Goal: Communication & Community: Connect with others

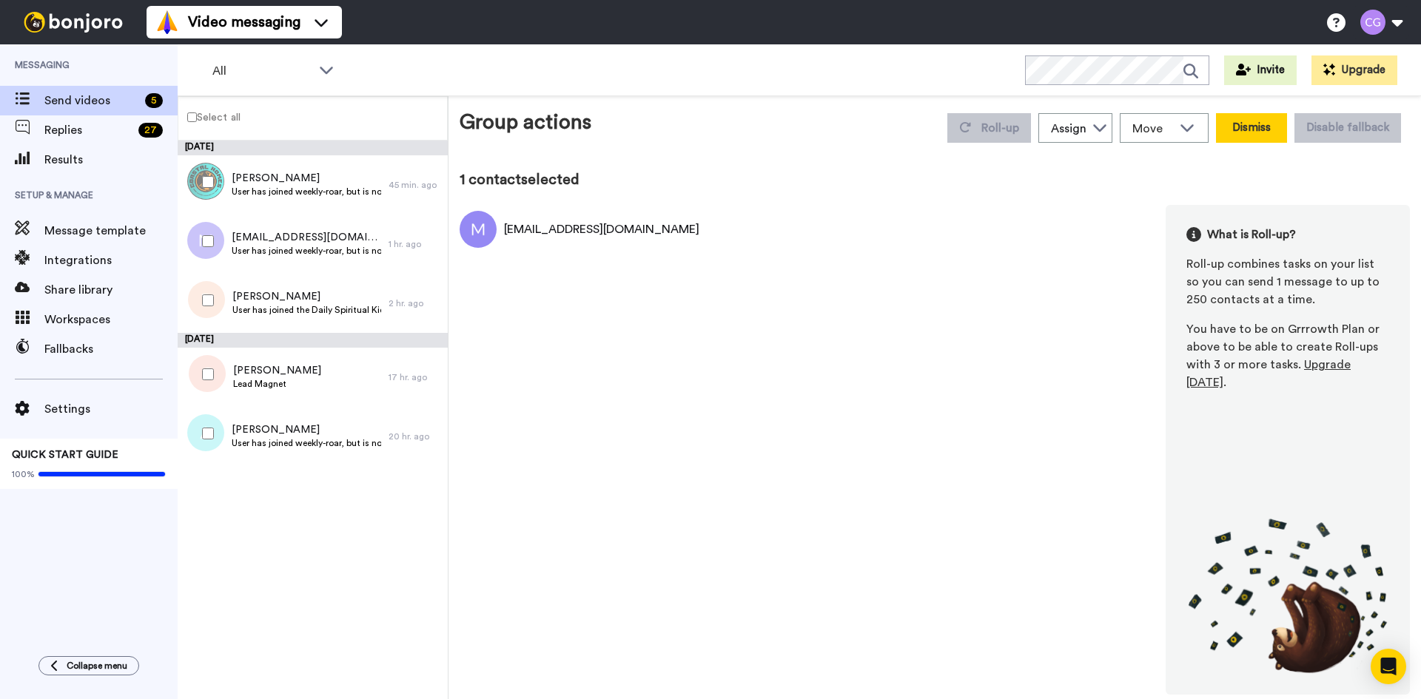
click at [1244, 132] on button "Dismiss" at bounding box center [1251, 128] width 71 height 30
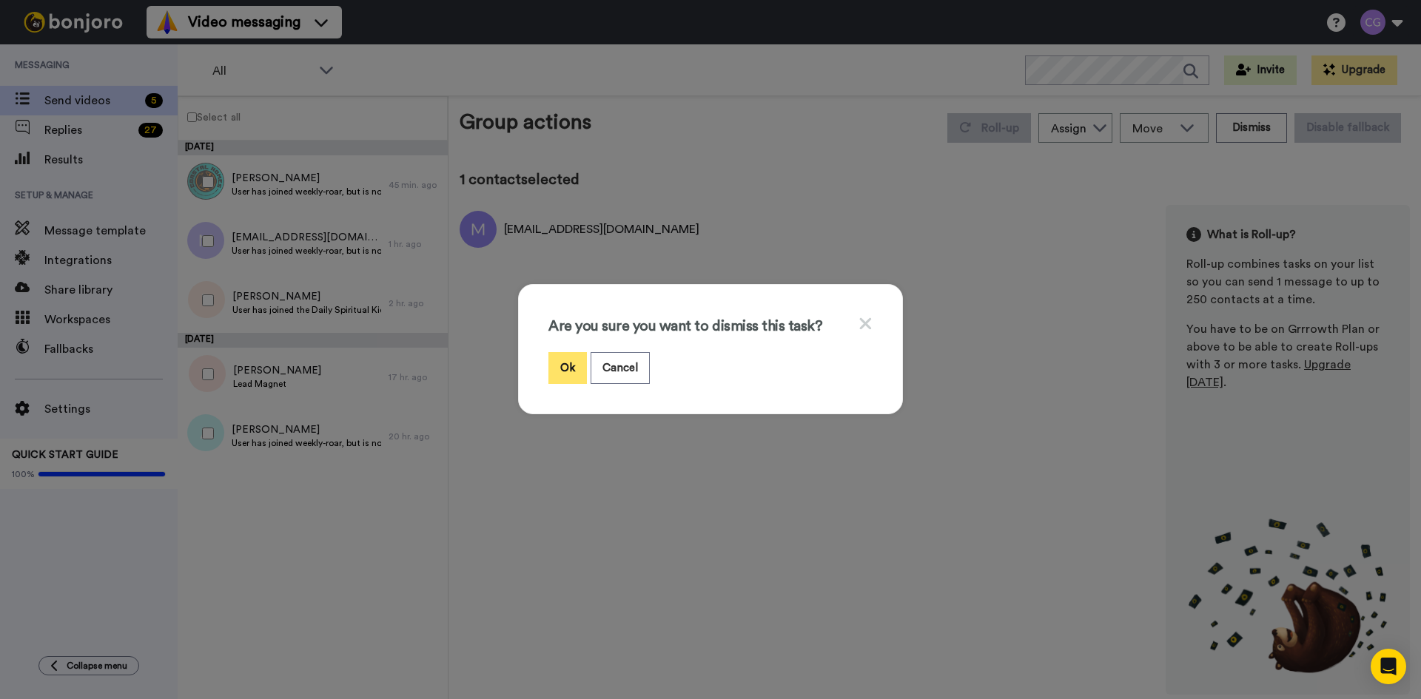
click at [565, 366] on button "Ok" at bounding box center [567, 368] width 38 height 32
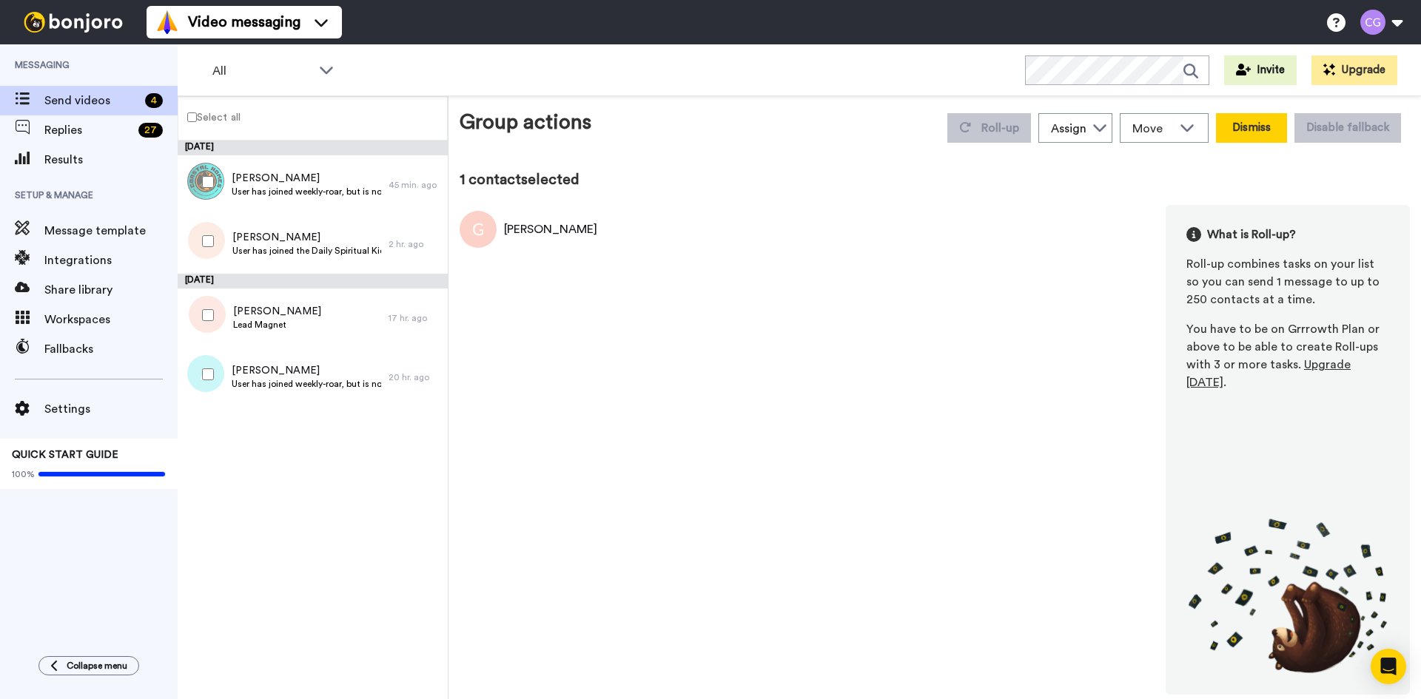
click at [1248, 132] on button "Dismiss" at bounding box center [1251, 128] width 71 height 30
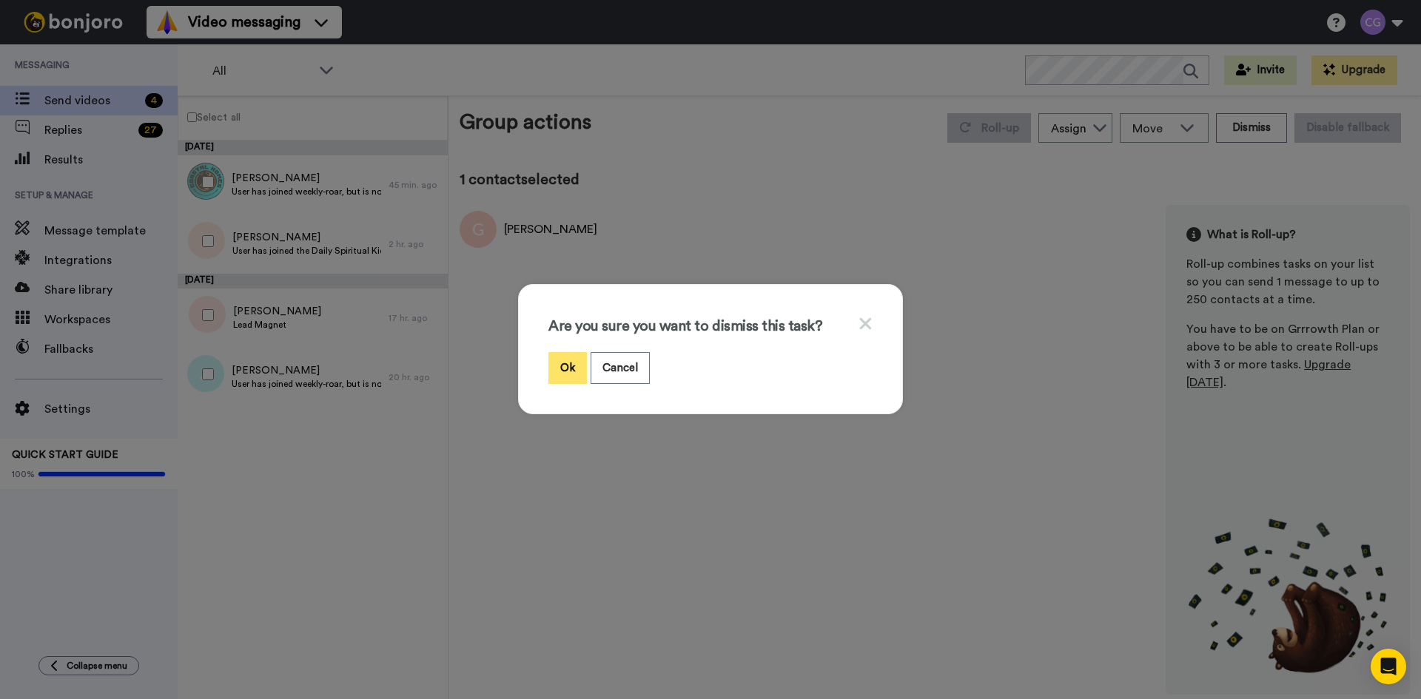
click at [556, 373] on button "Ok" at bounding box center [567, 368] width 38 height 32
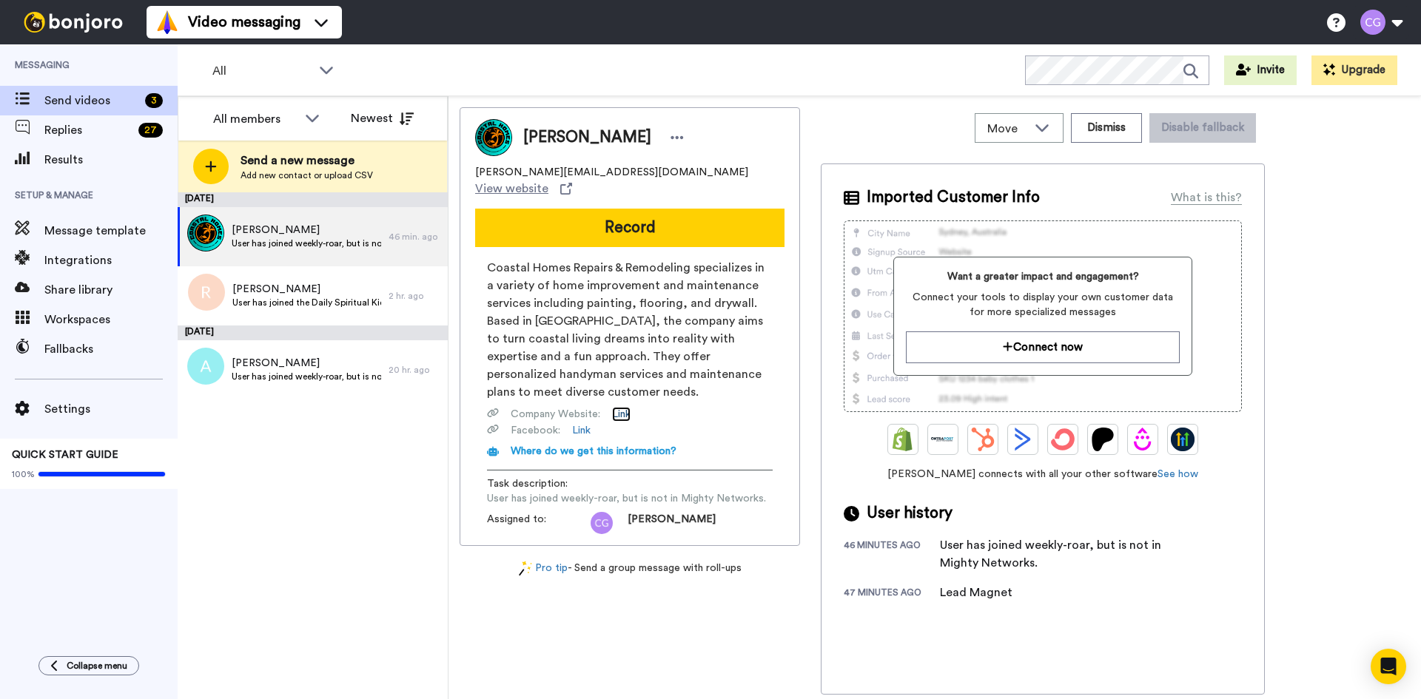
click at [625, 407] on link "Link" at bounding box center [621, 414] width 18 height 15
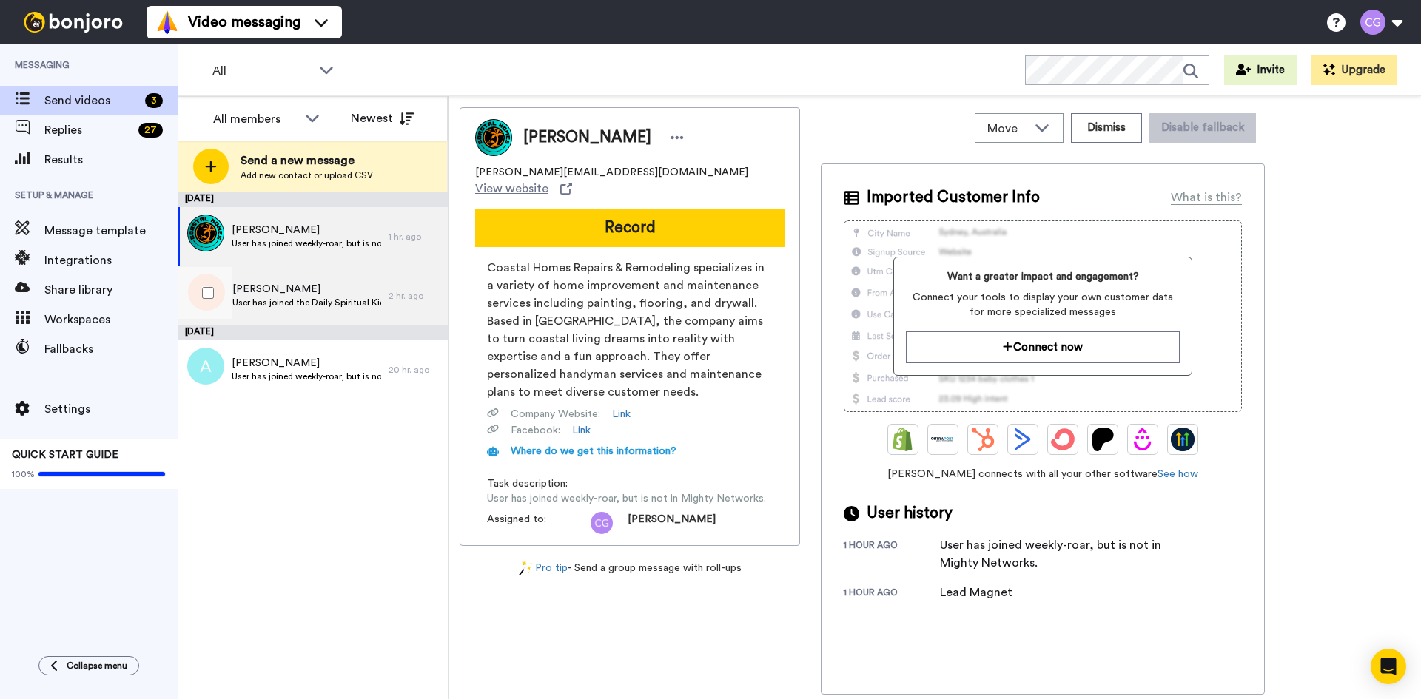
click at [323, 290] on span "David Bro" at bounding box center [306, 289] width 149 height 15
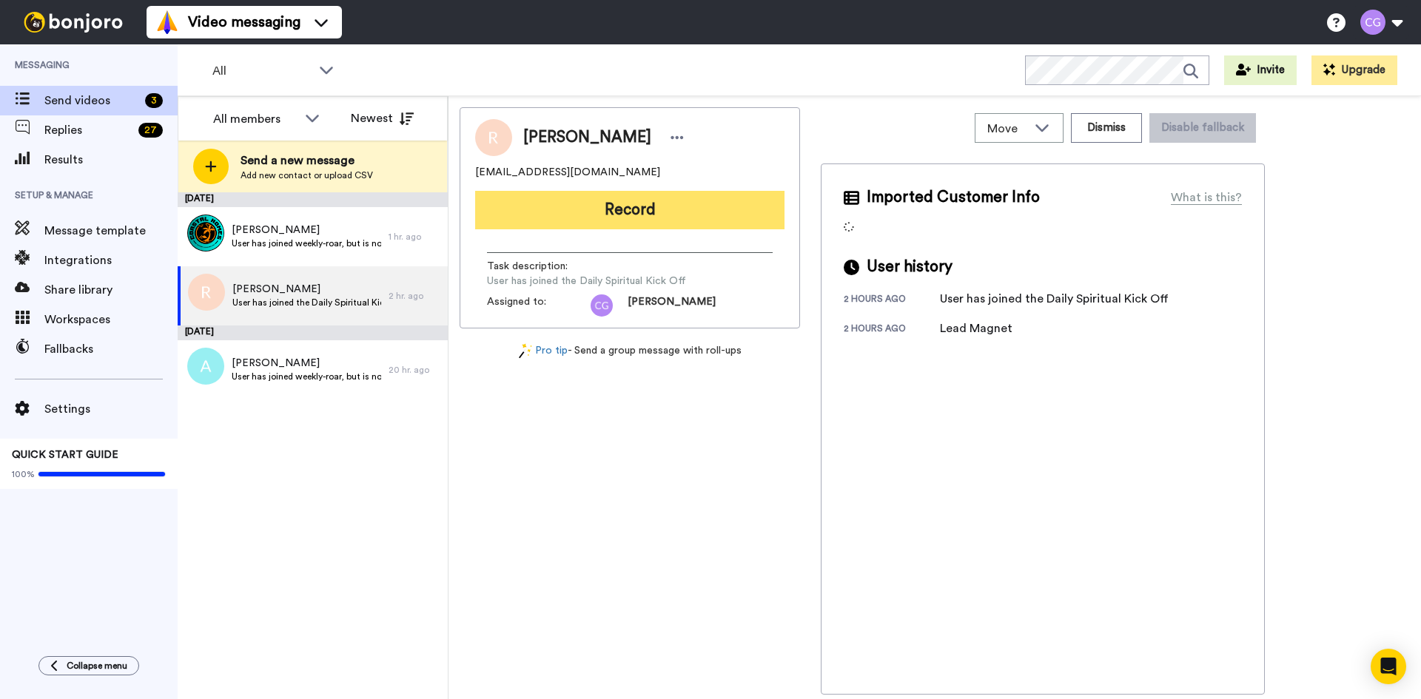
click at [577, 215] on button "Record" at bounding box center [629, 210] width 309 height 38
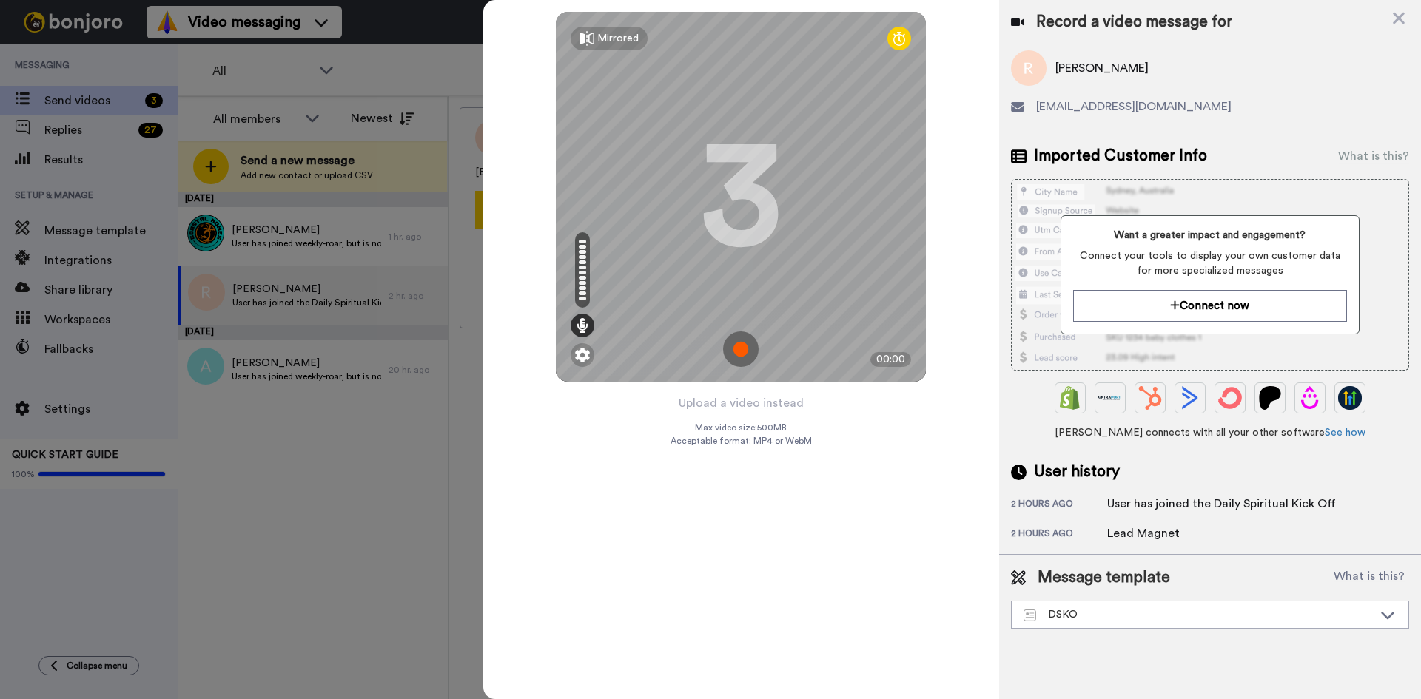
click at [741, 343] on img at bounding box center [741, 349] width 36 height 36
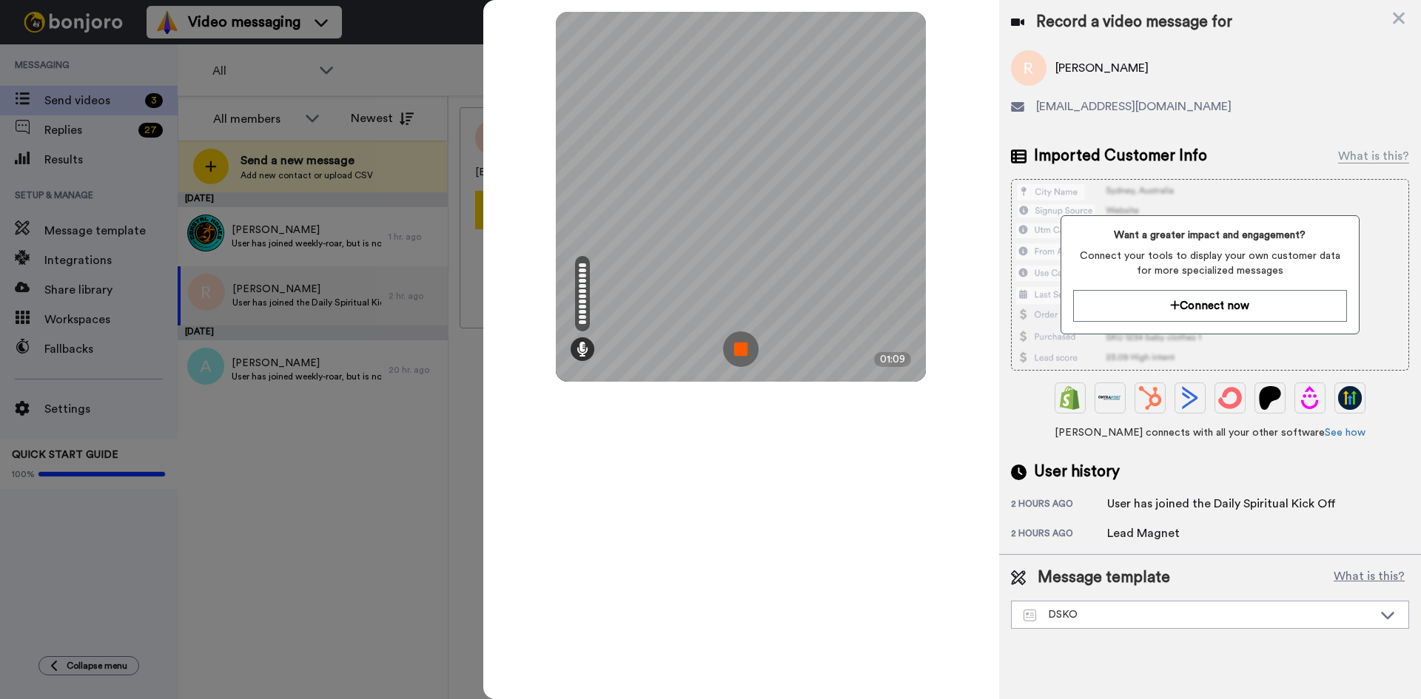
click at [741, 343] on img at bounding box center [741, 349] width 36 height 36
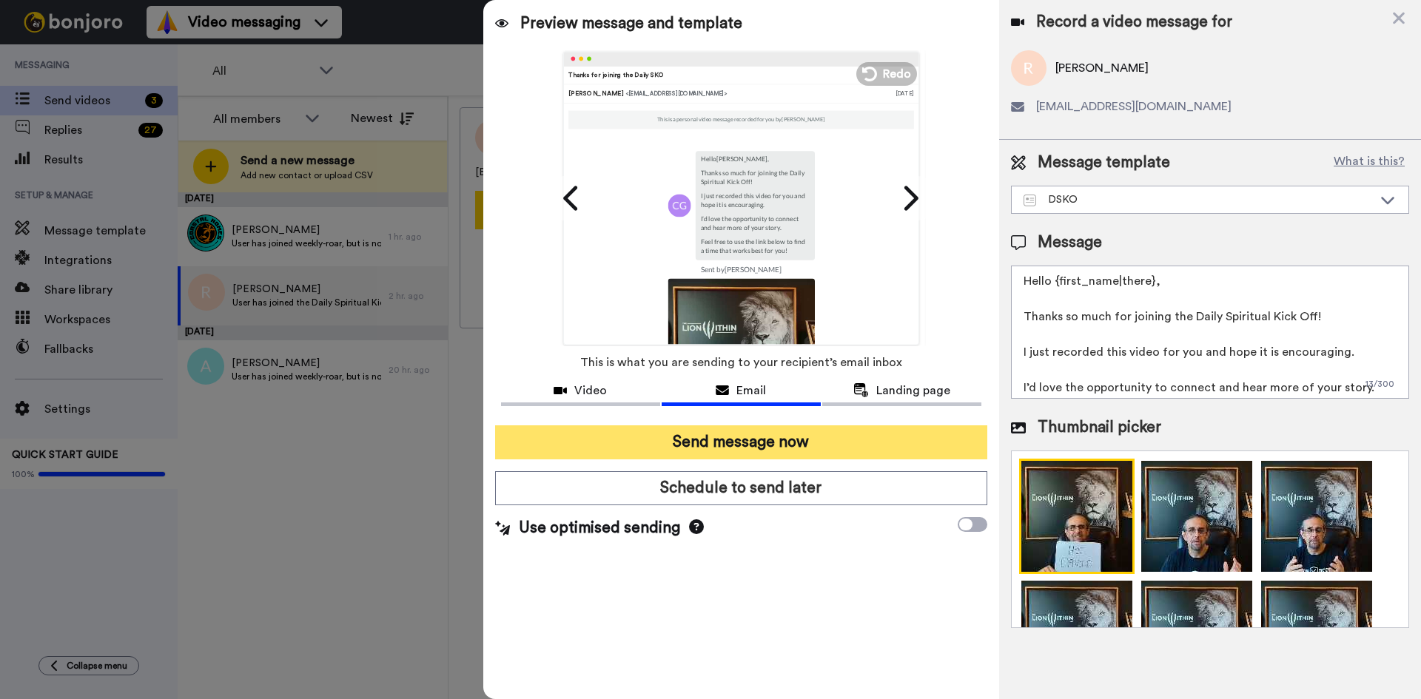
click at [774, 445] on button "Send message now" at bounding box center [741, 442] width 492 height 34
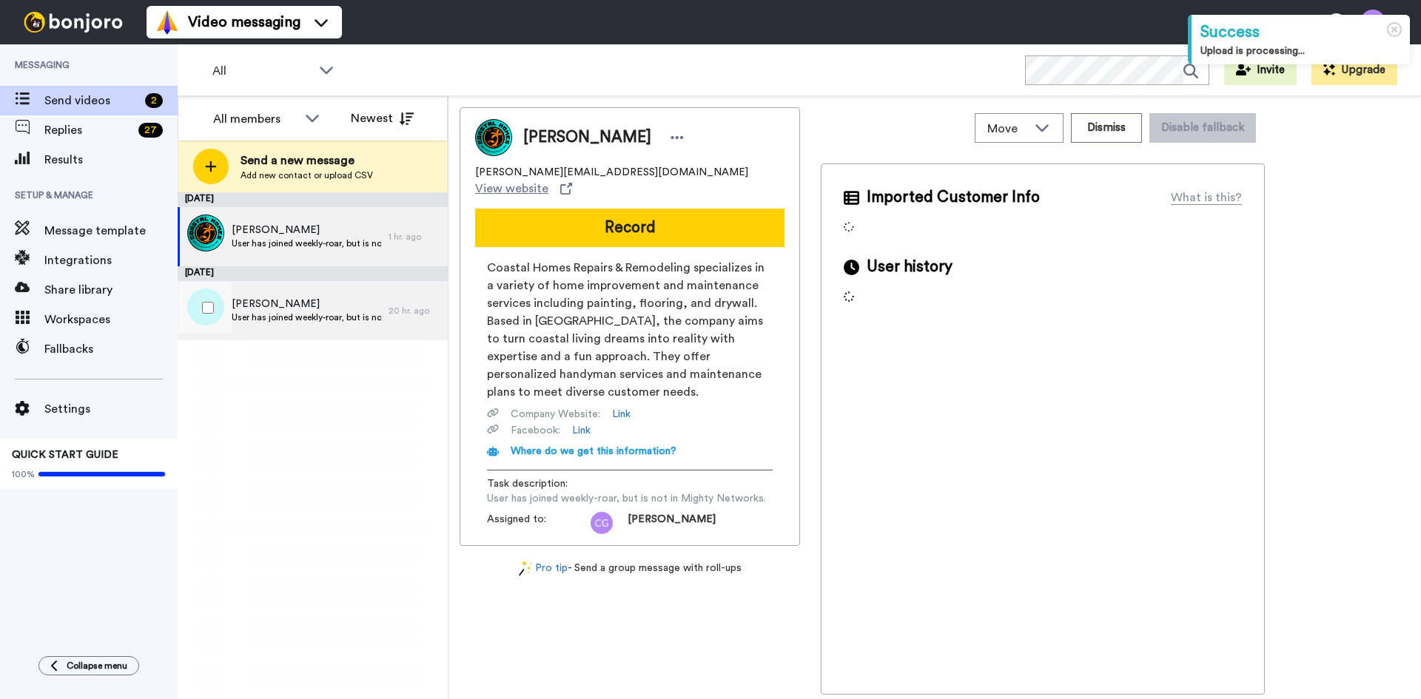
click at [331, 316] on span "User has joined weekly-roar, but is not in Mighty Networks." at bounding box center [306, 318] width 149 height 12
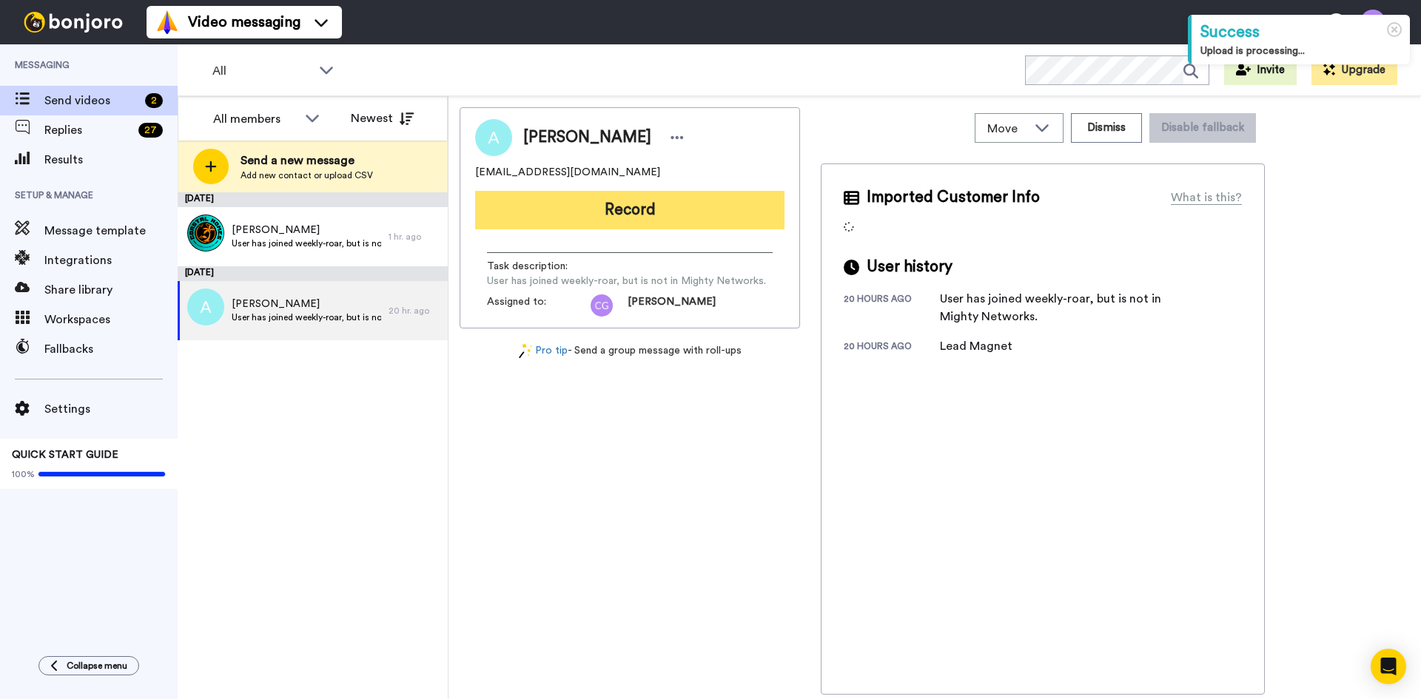
click at [625, 206] on button "Record" at bounding box center [629, 210] width 309 height 38
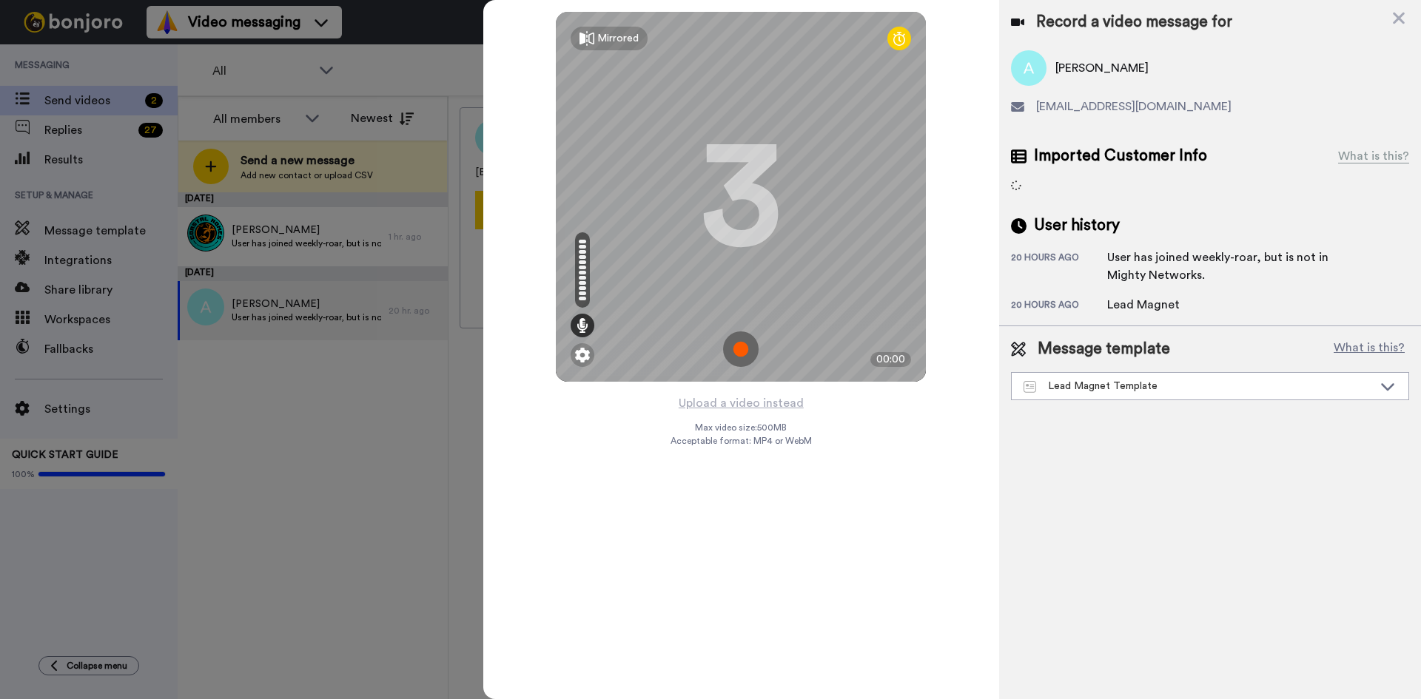
click at [744, 346] on img at bounding box center [741, 349] width 36 height 36
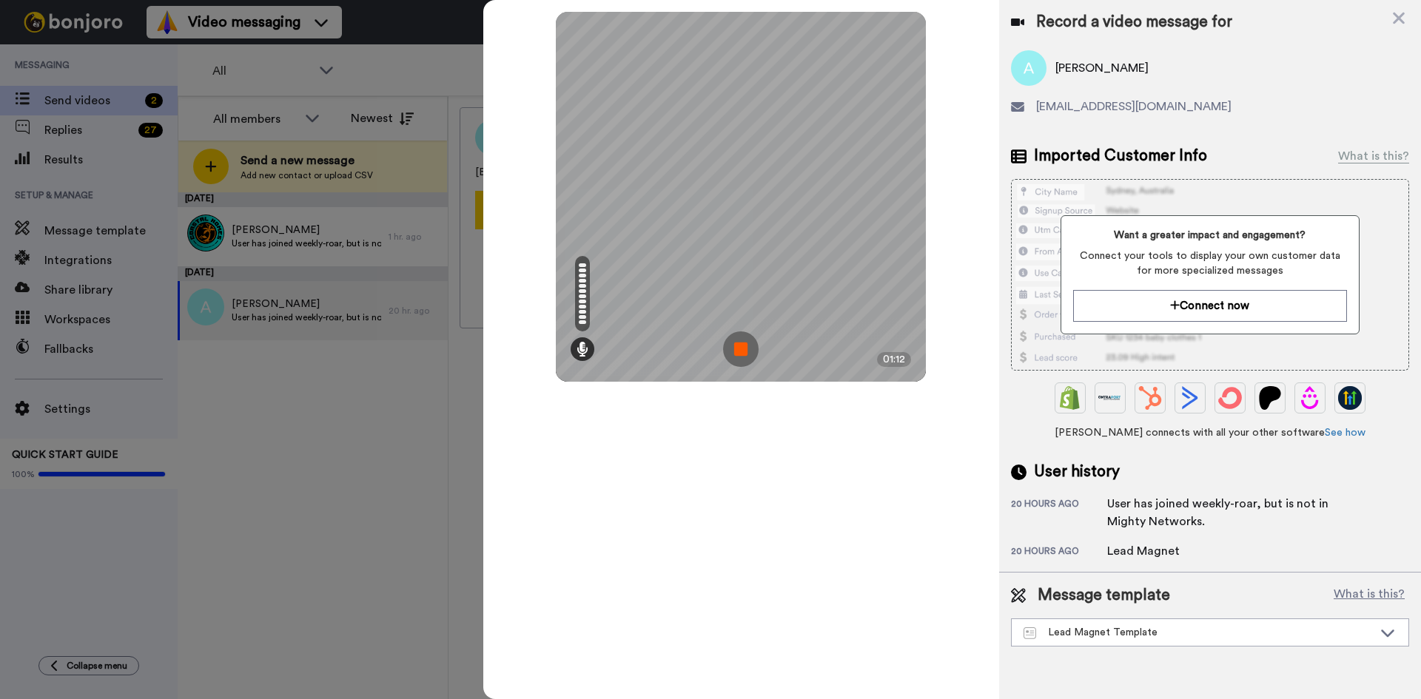
click at [750, 345] on img at bounding box center [741, 349] width 36 height 36
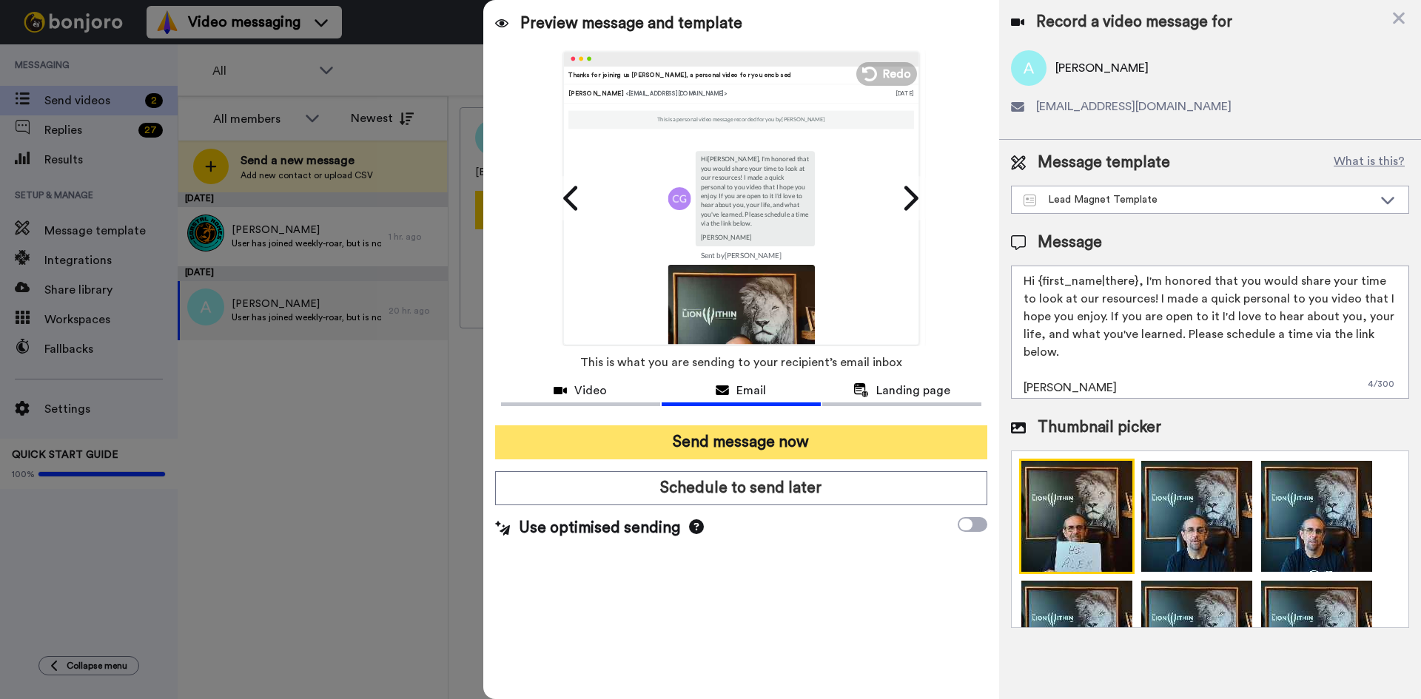
click at [764, 438] on button "Send message now" at bounding box center [741, 442] width 492 height 34
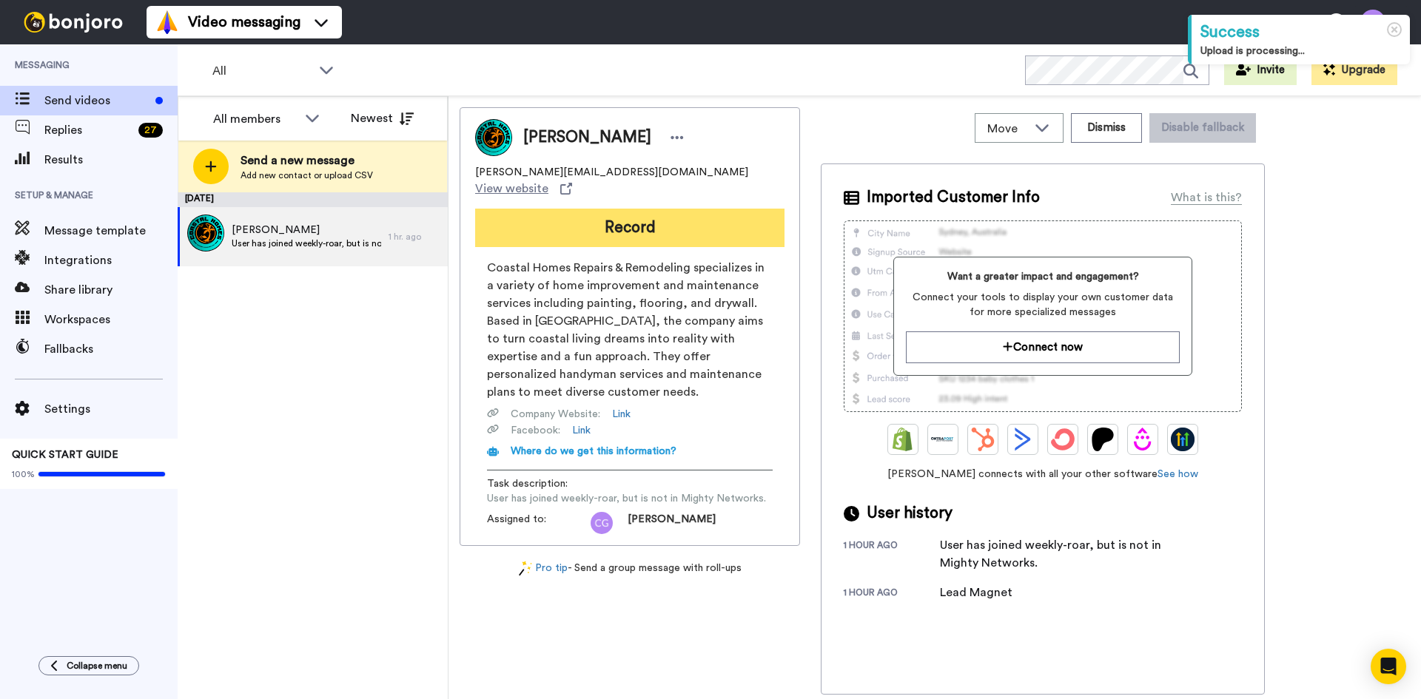
click at [643, 226] on button "Record" at bounding box center [629, 228] width 309 height 38
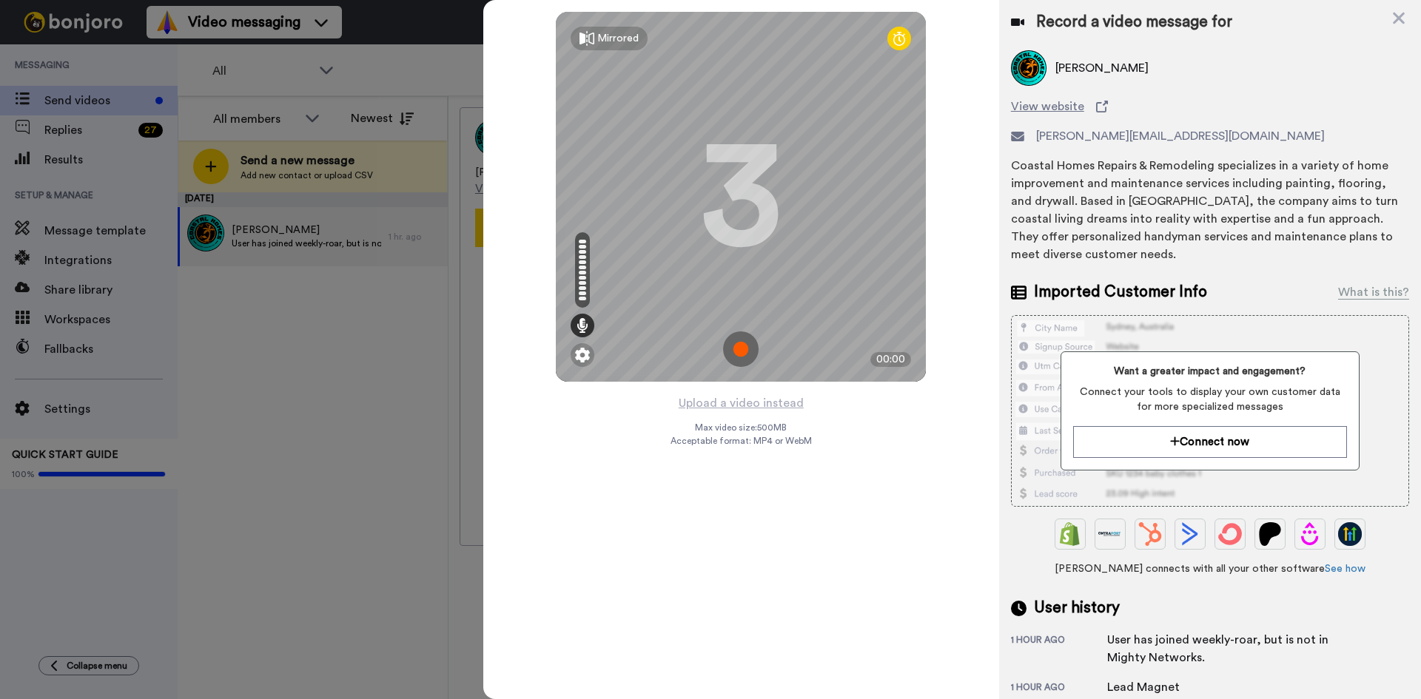
click at [738, 349] on img at bounding box center [741, 349] width 36 height 36
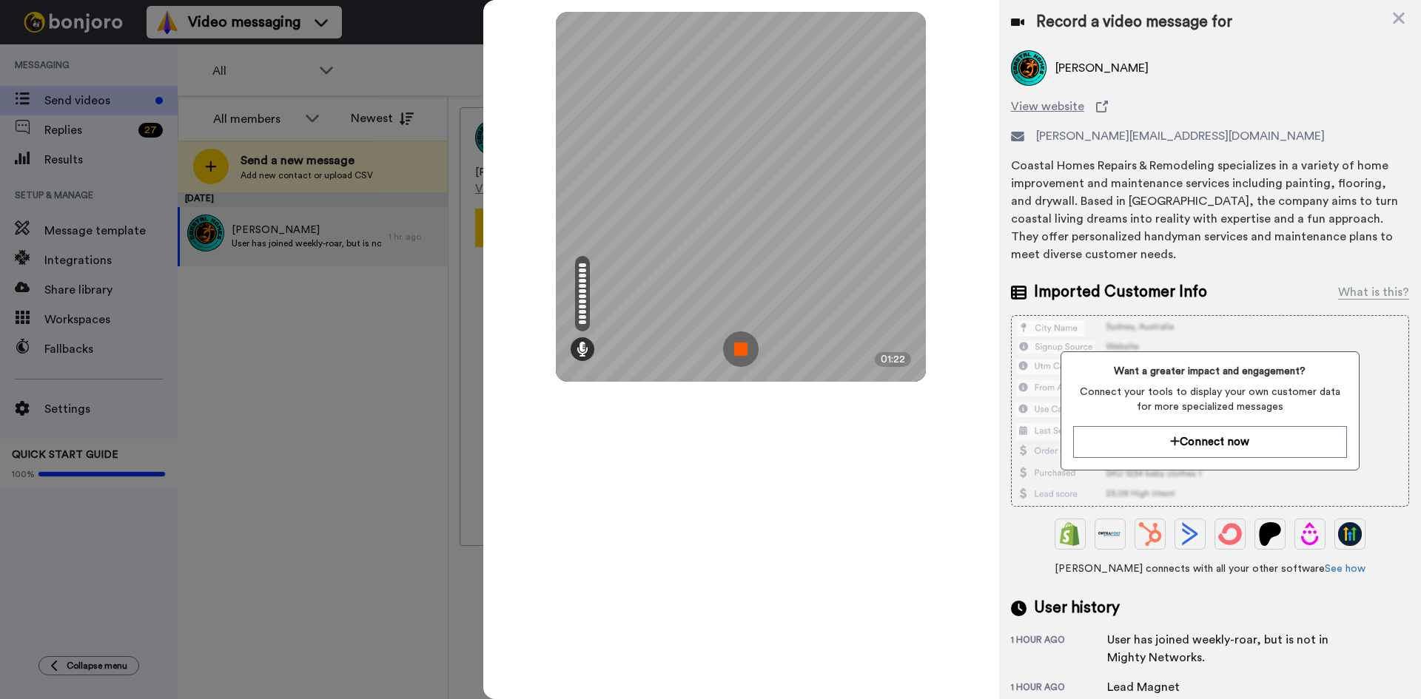
click at [744, 351] on img at bounding box center [741, 349] width 36 height 36
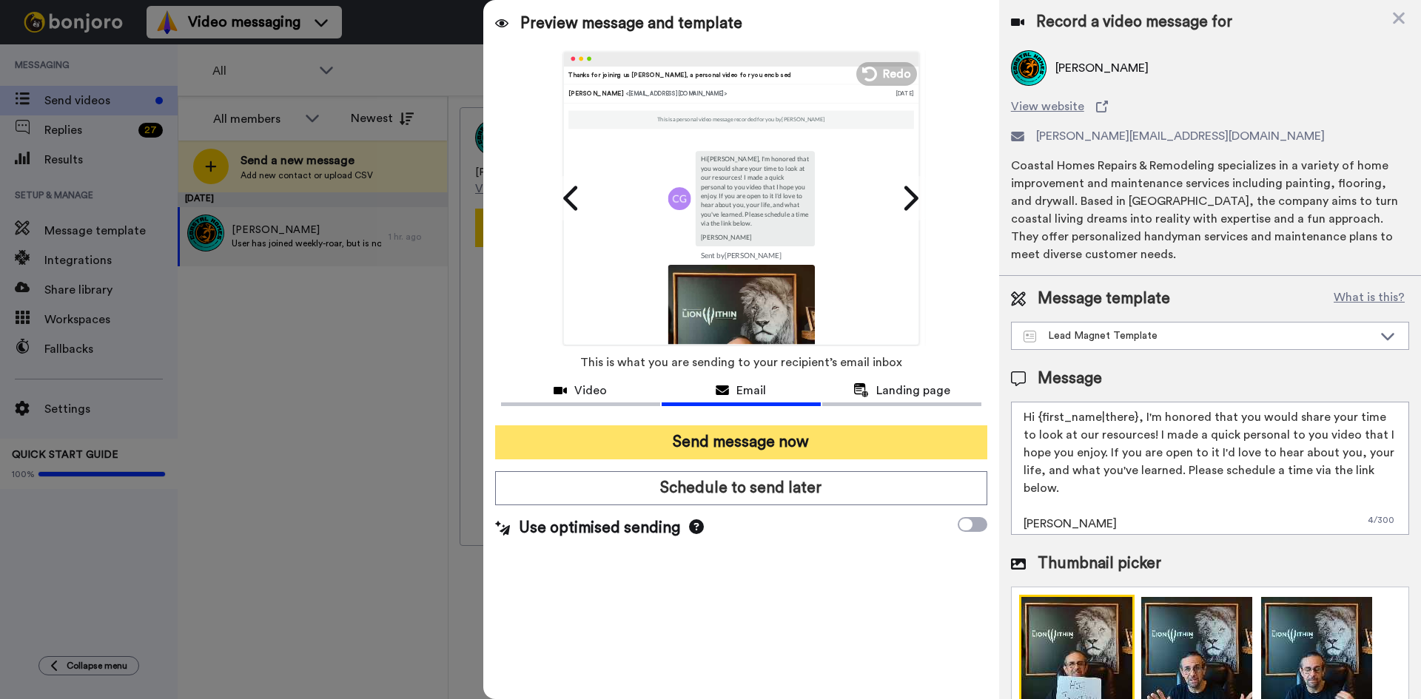
click at [758, 440] on button "Send message now" at bounding box center [741, 442] width 492 height 34
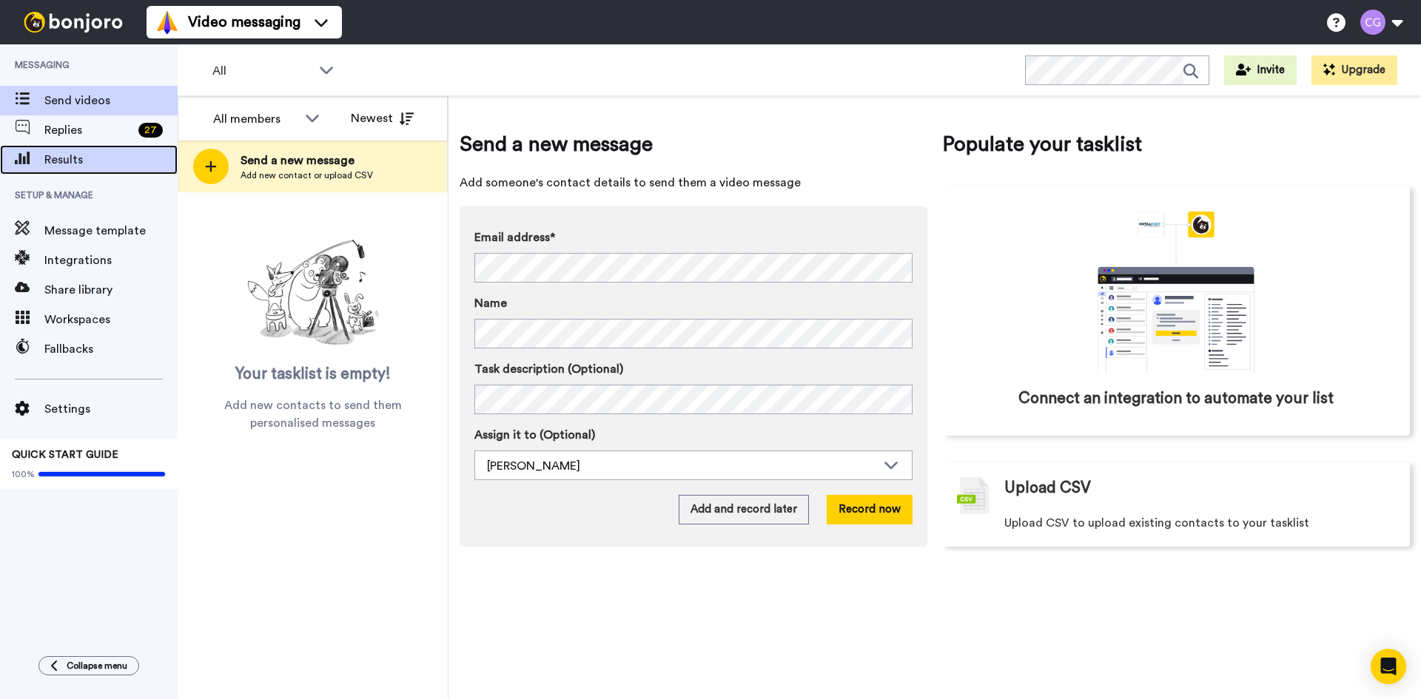
click at [70, 167] on span "Results" at bounding box center [110, 160] width 133 height 18
